Goal: Information Seeking & Learning: Learn about a topic

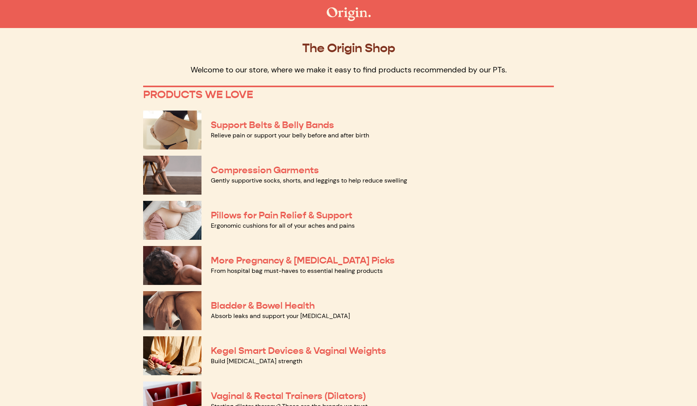
scroll to position [1, 0]
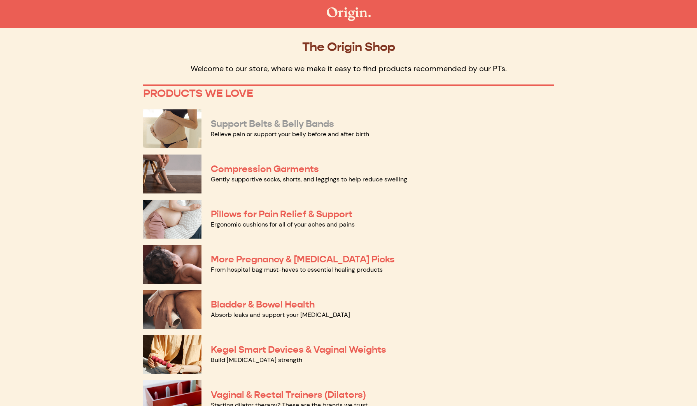
click at [283, 125] on link "Support Belts & Belly Bands" at bounding box center [272, 124] width 123 height 12
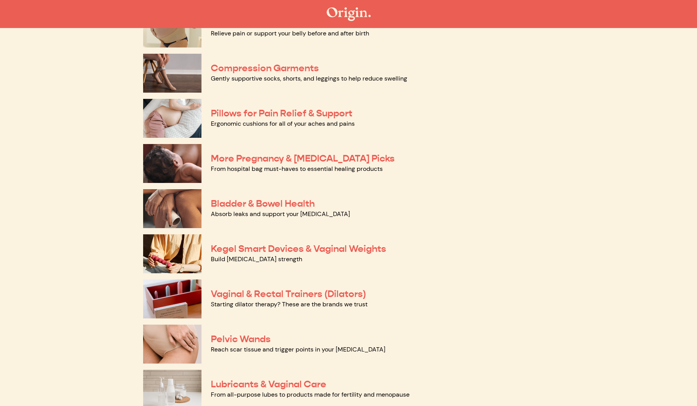
scroll to position [154, 0]
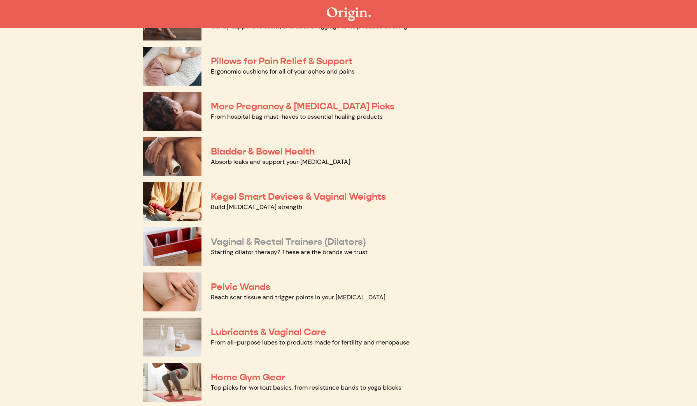
click at [272, 237] on link "Vaginal & Rectal Trainers (Dilators)" at bounding box center [288, 242] width 155 height 12
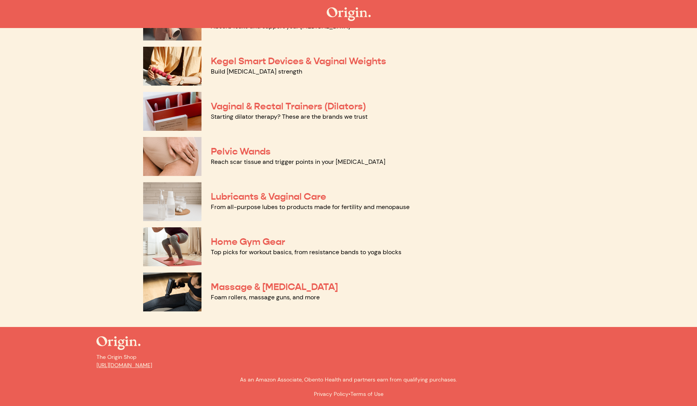
scroll to position [289, 0]
click at [174, 206] on img at bounding box center [172, 202] width 58 height 39
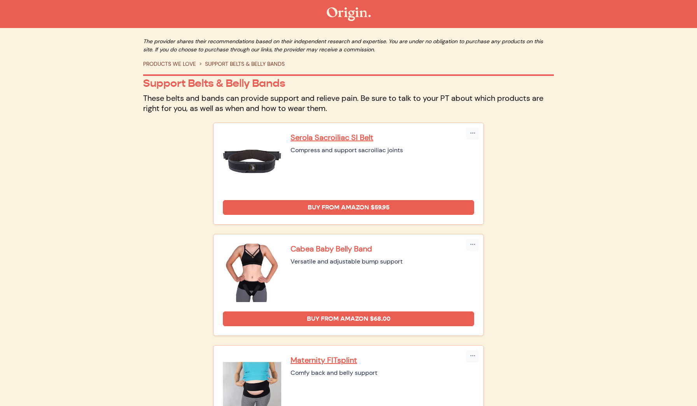
click at [307, 250] on p "Cabea Baby Belly Band" at bounding box center [383, 249] width 184 height 10
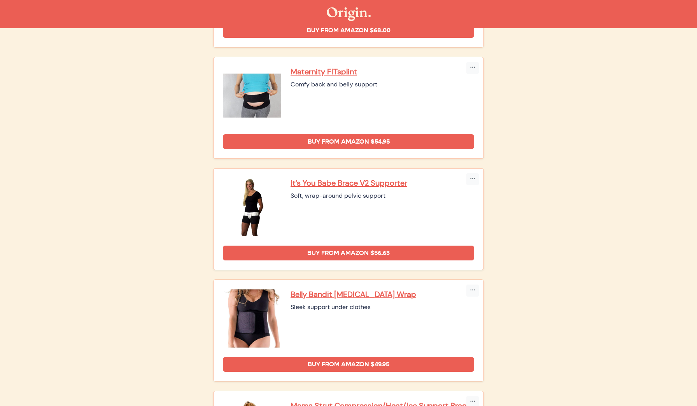
scroll to position [288, 0]
click at [328, 72] on p "Maternity FITsplint" at bounding box center [383, 72] width 184 height 10
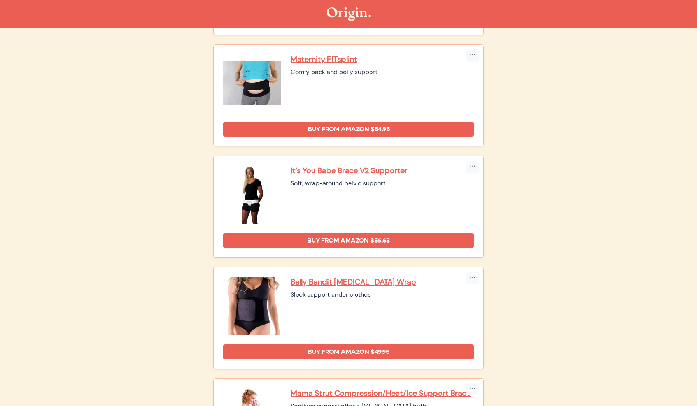
scroll to position [283, 0]
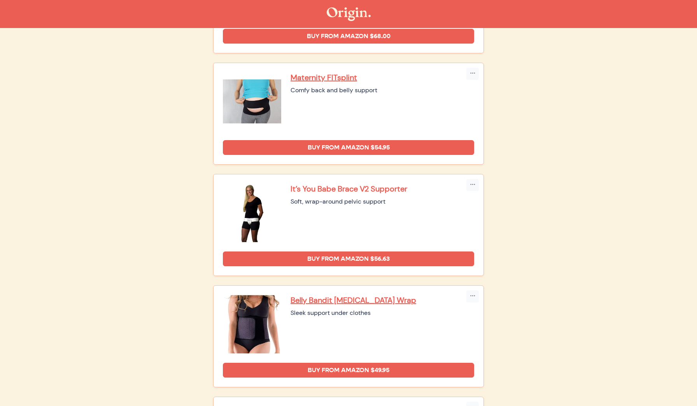
click at [317, 188] on p "It’s You Babe Brace V2 Supporter" at bounding box center [383, 189] width 184 height 10
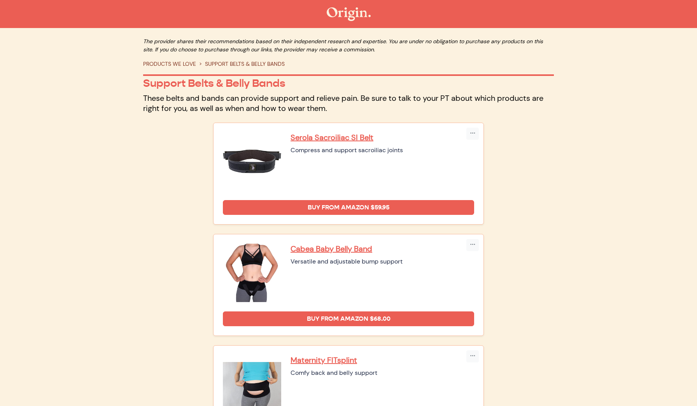
scroll to position [0, 0]
click at [326, 136] on p "Serola Sacroiliac SI Belt" at bounding box center [383, 137] width 184 height 10
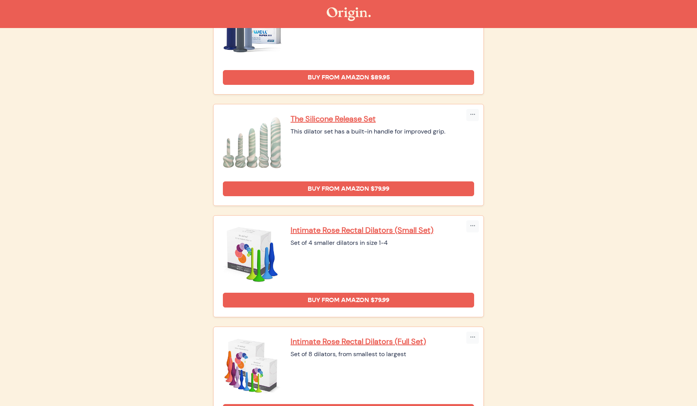
scroll to position [857, 0]
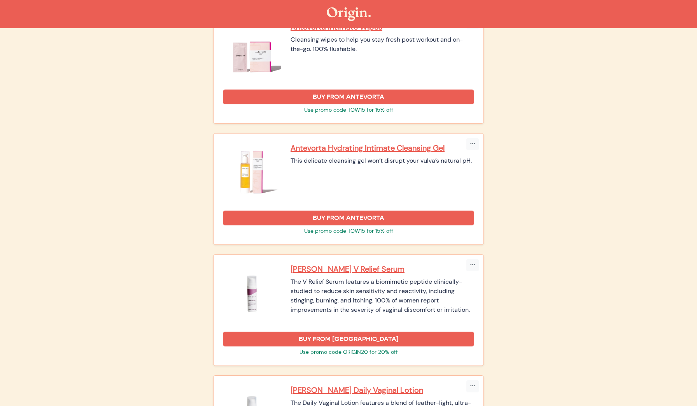
scroll to position [751, 0]
